Goal: Task Accomplishment & Management: Manage account settings

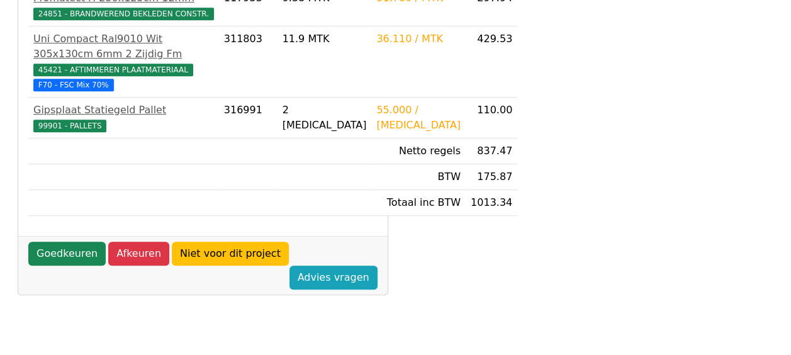
scroll to position [377, 0]
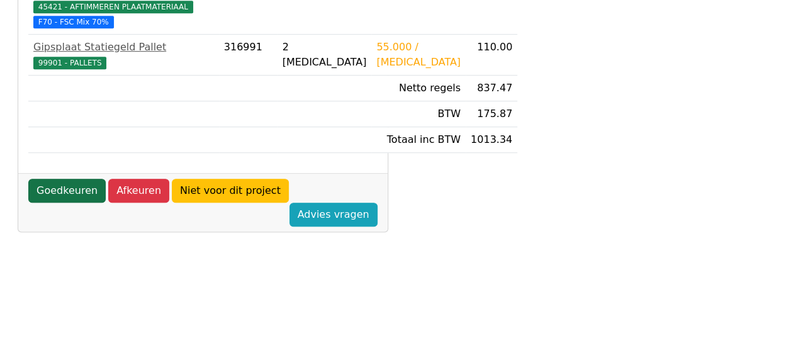
click at [64, 203] on link "Goedkeuren" at bounding box center [66, 191] width 77 height 24
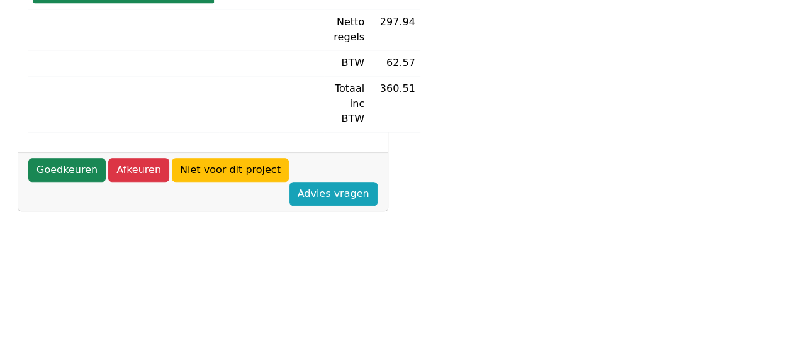
scroll to position [352, 0]
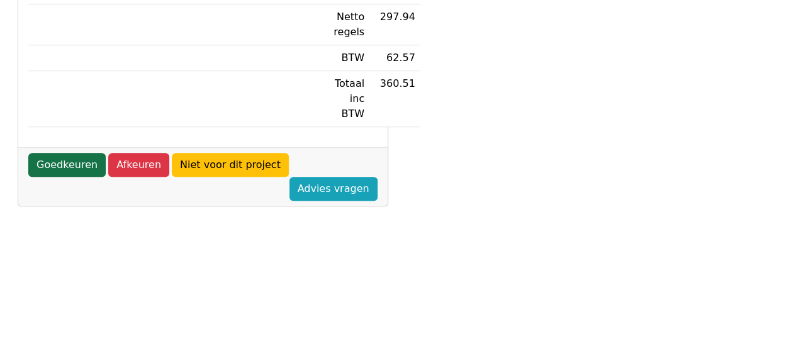
click at [70, 159] on link "Goedkeuren" at bounding box center [66, 165] width 77 height 24
